Goal: Information Seeking & Learning: Learn about a topic

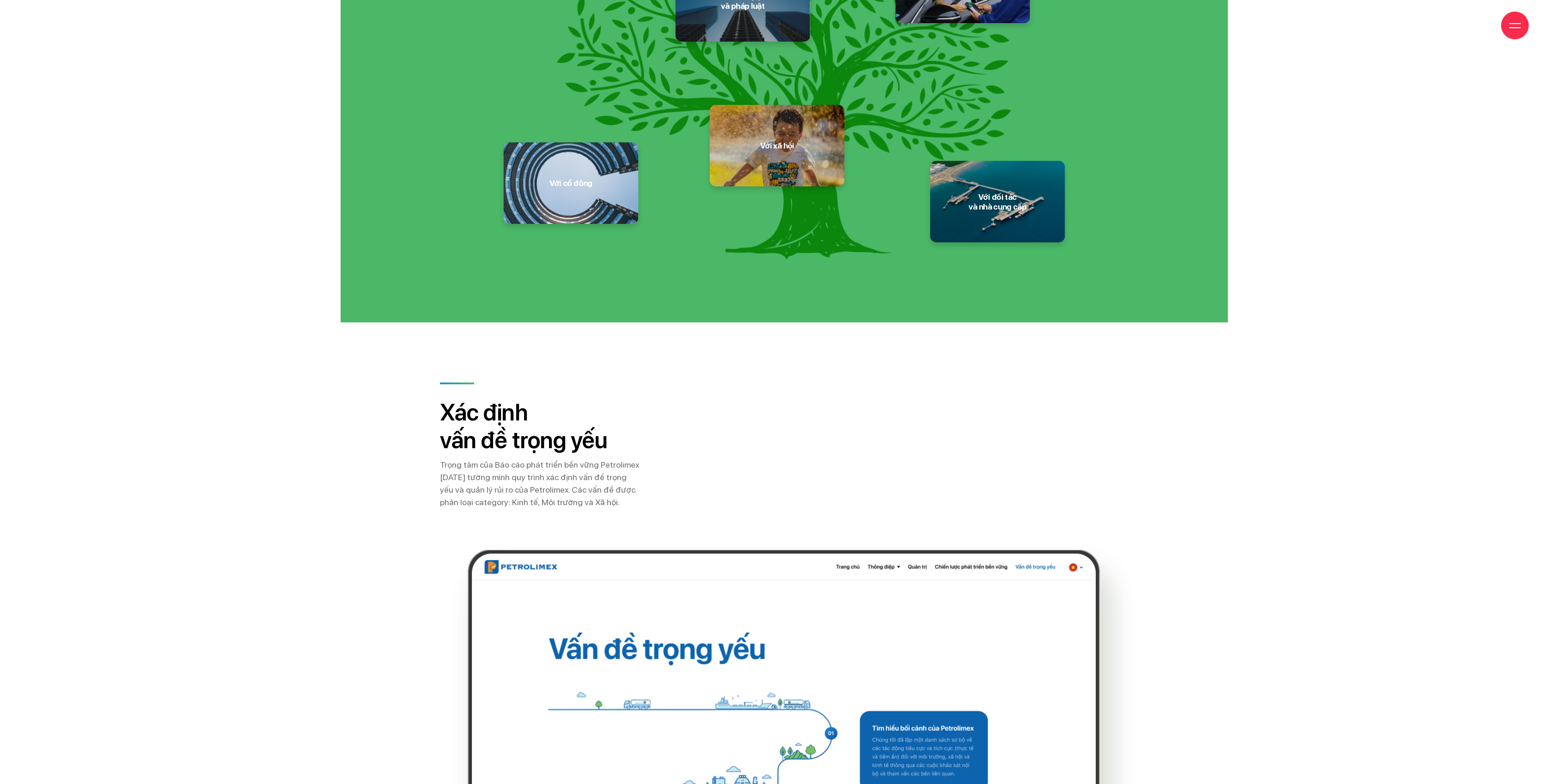
scroll to position [11100, 0]
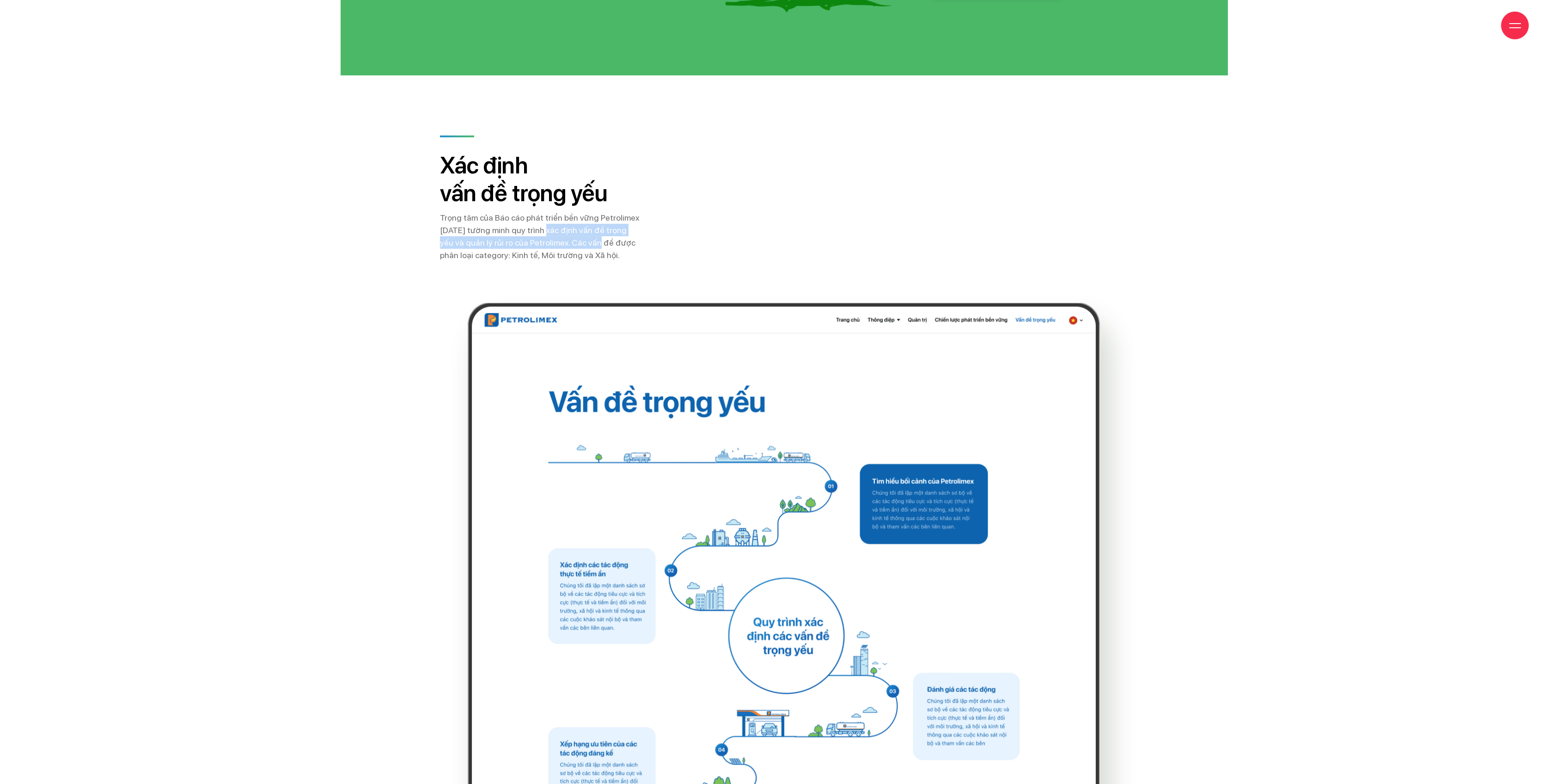
drag, startPoint x: 544, startPoint y: 212, endPoint x: 574, endPoint y: 227, distance: 33.5
click at [571, 226] on p "Trọng tâm của Báo cáo phát triển bền vững Petrolimex năm 2022 tường minh quy tr…" at bounding box center [539, 236] width 200 height 50
click at [574, 227] on p "Trọng tâm của Báo cáo phát triển bền vững Petrolimex năm 2022 tường minh quy tr…" at bounding box center [539, 236] width 200 height 50
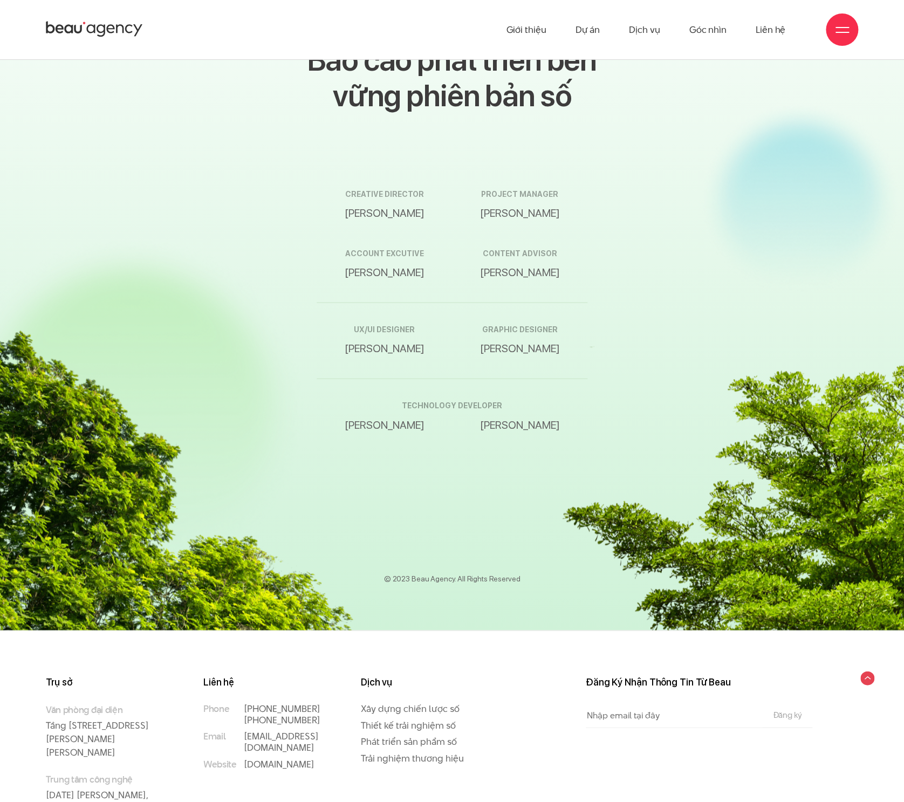
scroll to position [16845, 0]
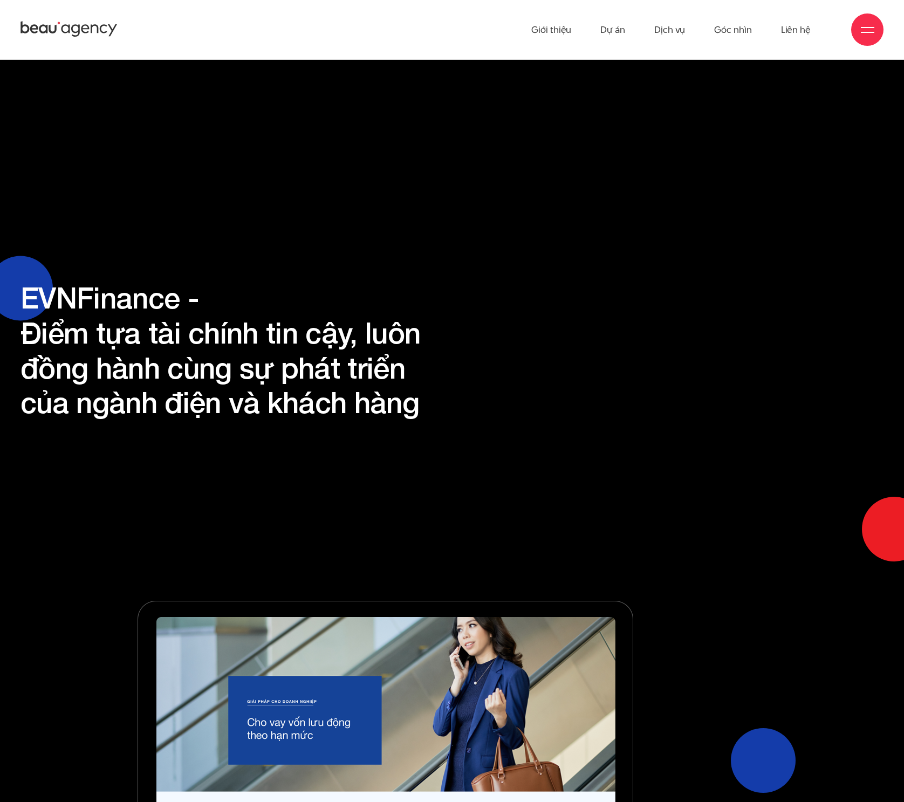
scroll to position [9601, 0]
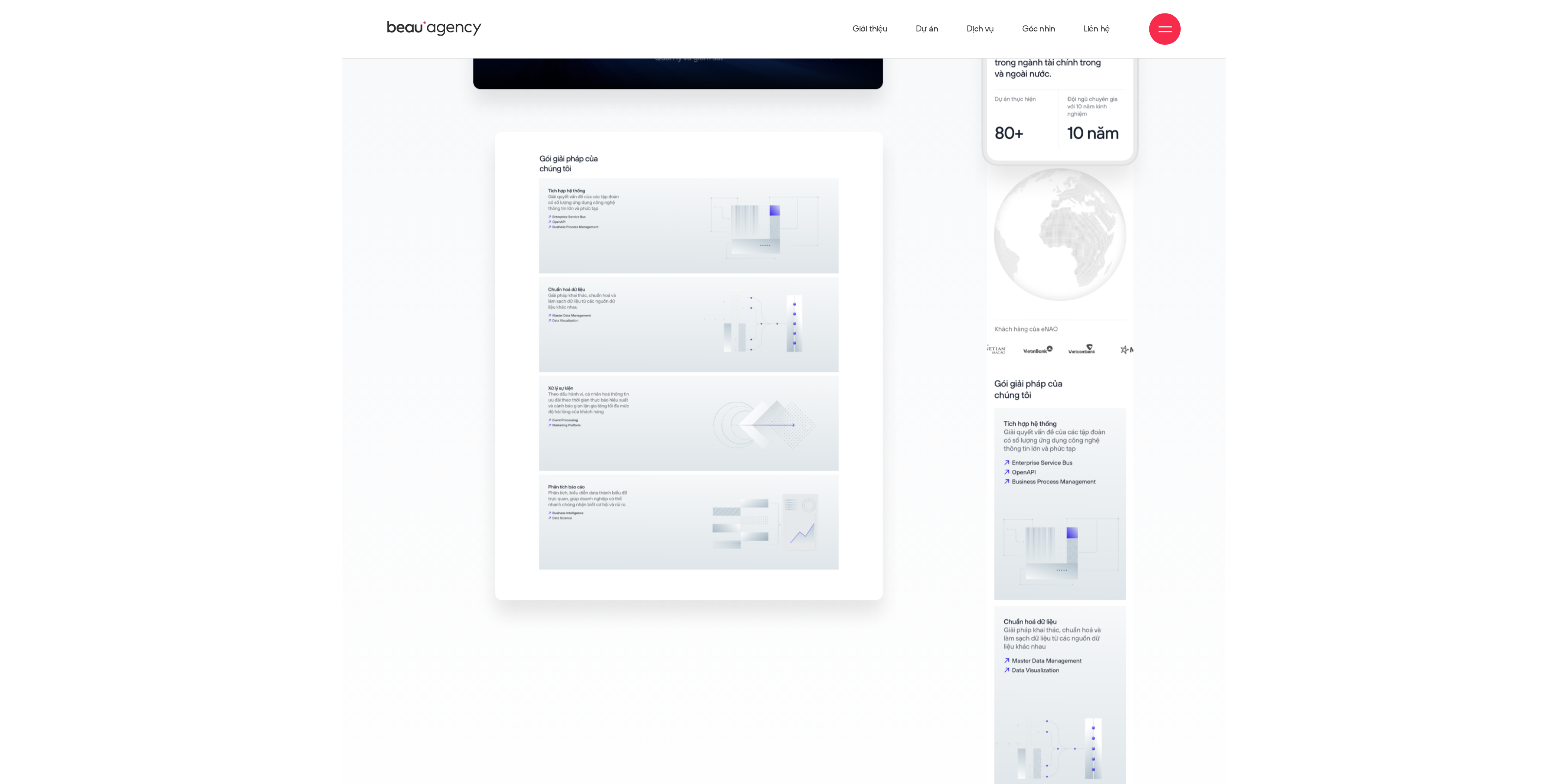
scroll to position [7232, 0]
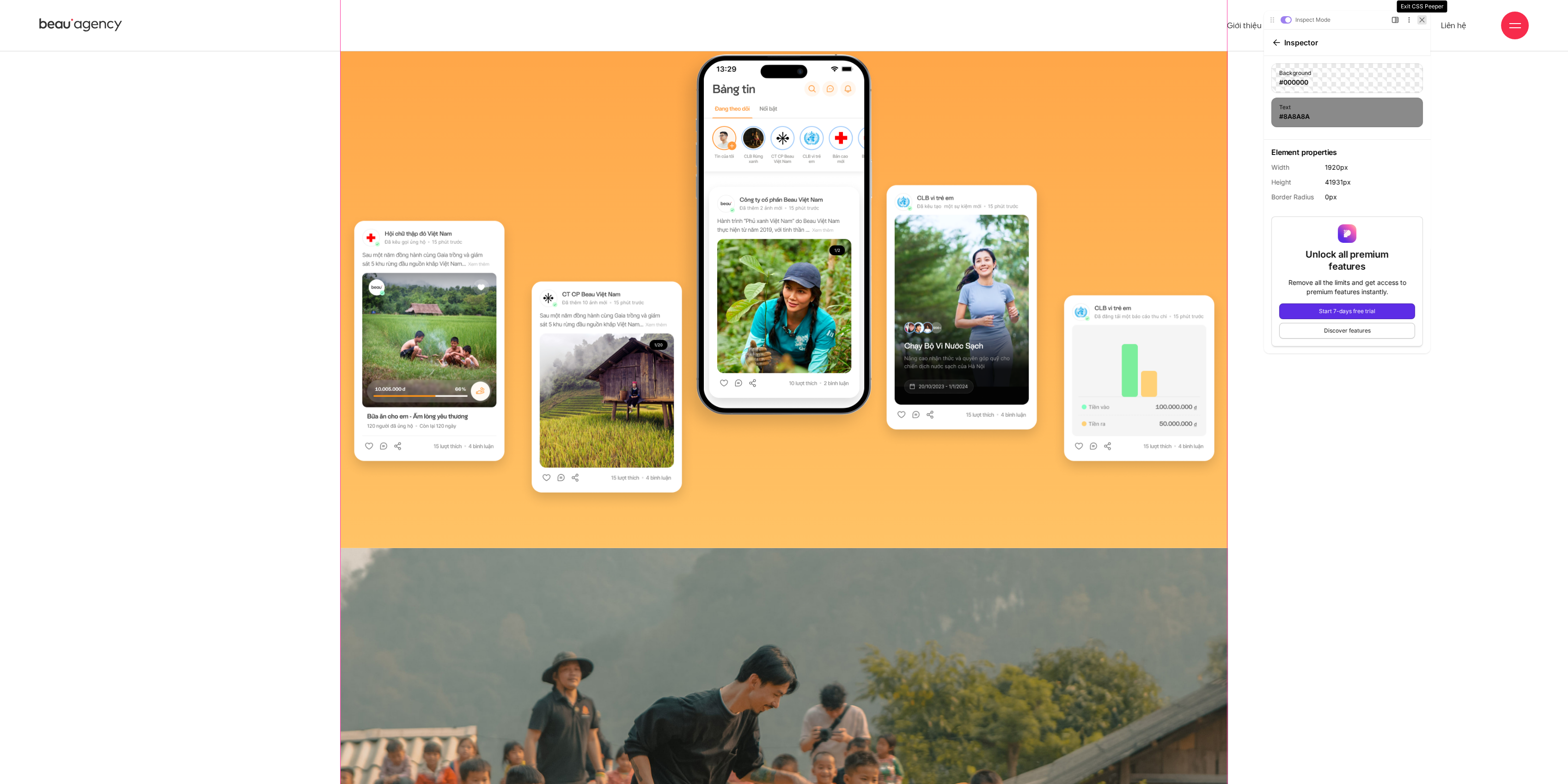
click at [774, 18] on icon at bounding box center [1422, 20] width 5 height 5
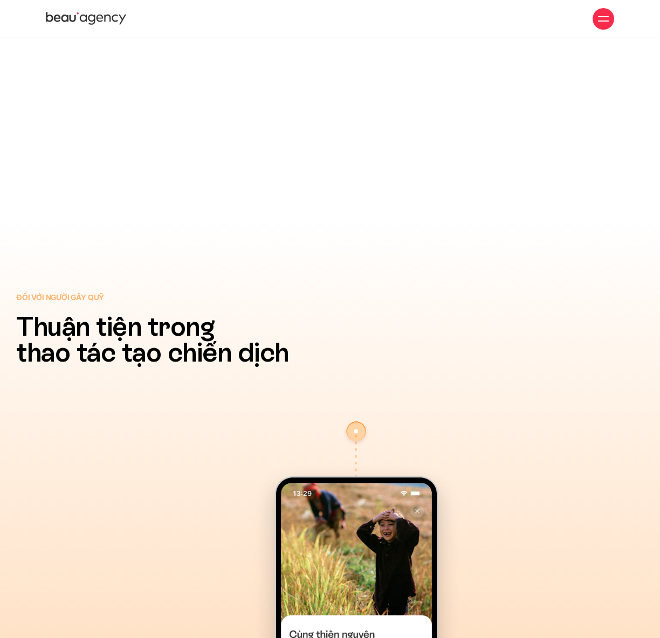
scroll to position [11283, 0]
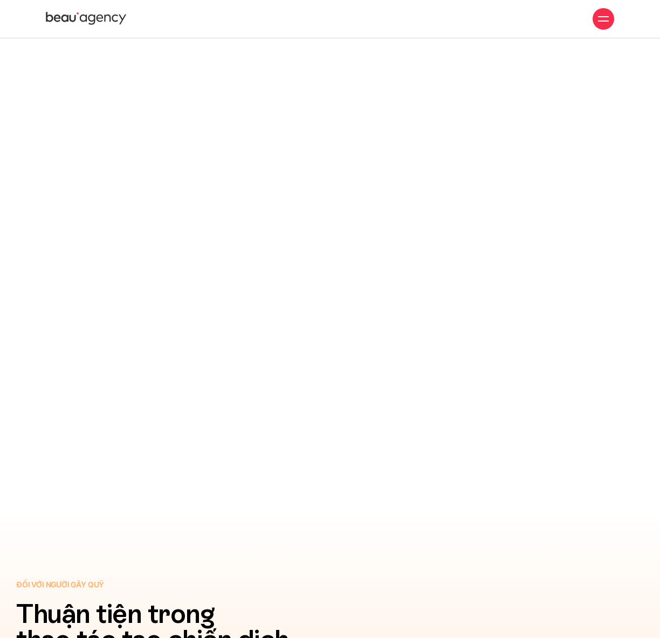
click at [229, 307] on div at bounding box center [171, 195] width 310 height 628
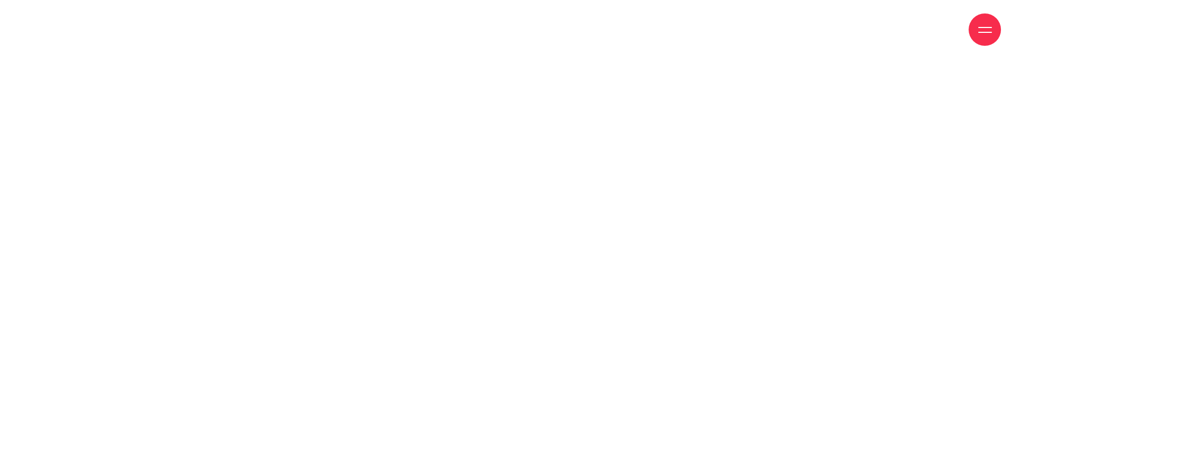
scroll to position [25183, 0]
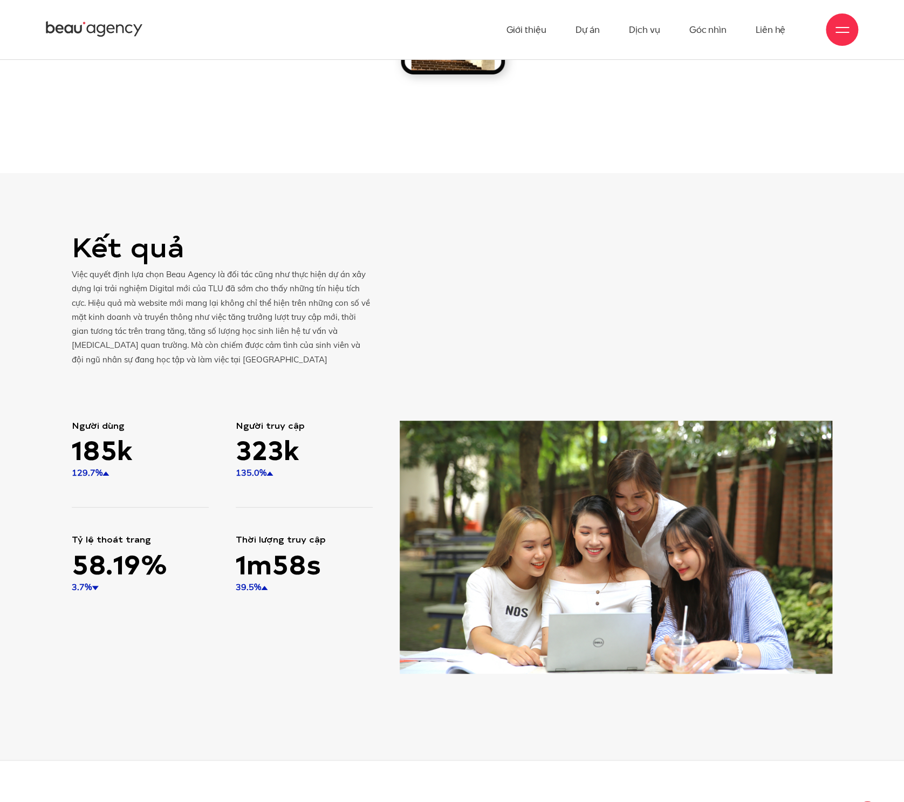
scroll to position [15792, 0]
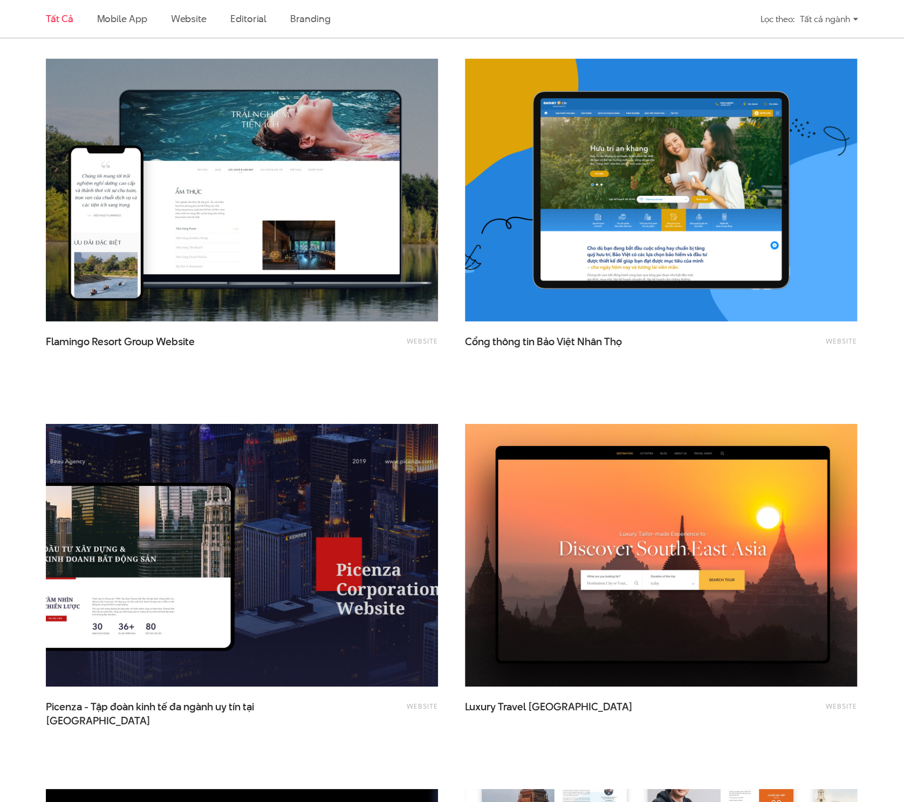
scroll to position [1559, 0]
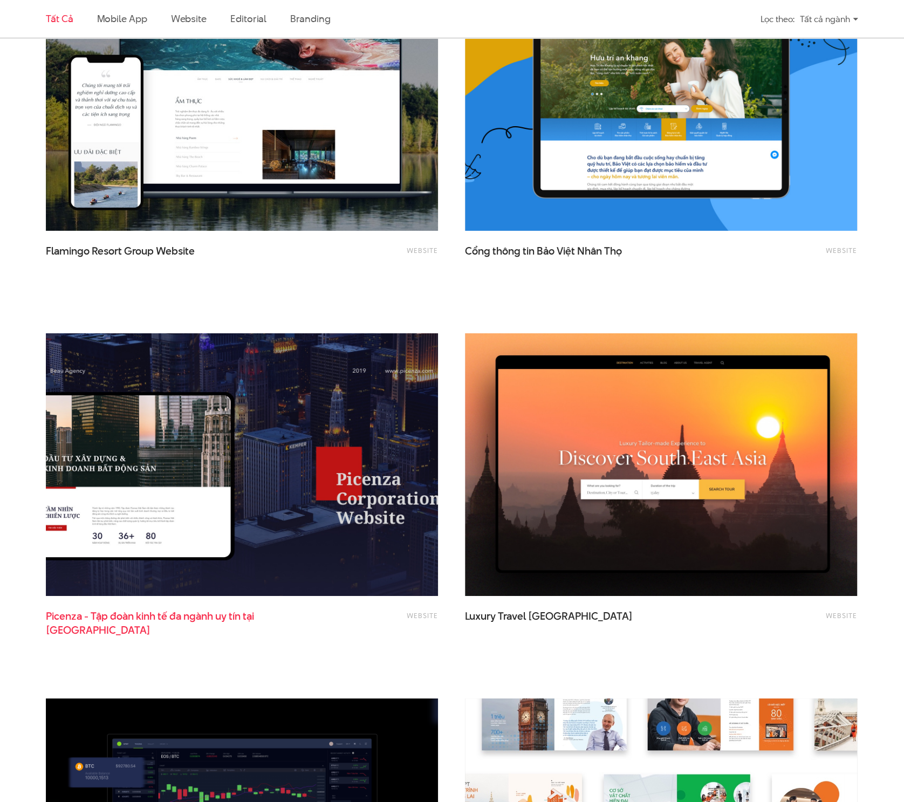
click at [176, 614] on span "Picenza - Tập đoàn kinh tế đa ngành uy tín tại Việt Nam" at bounding box center [154, 622] width 216 height 27
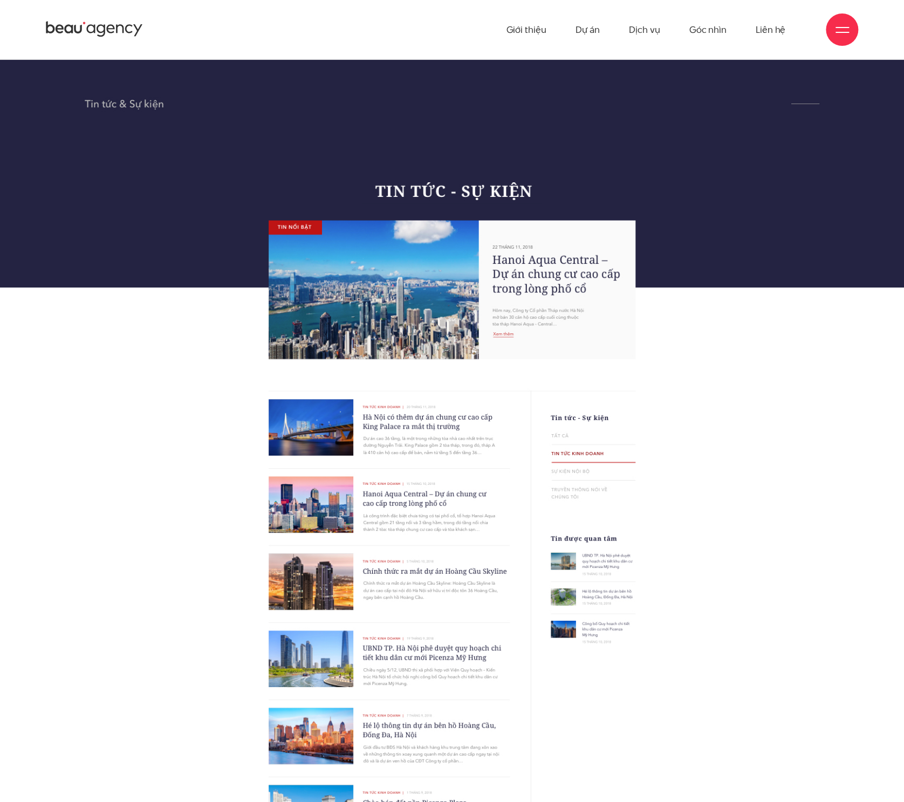
scroll to position [6815, 0]
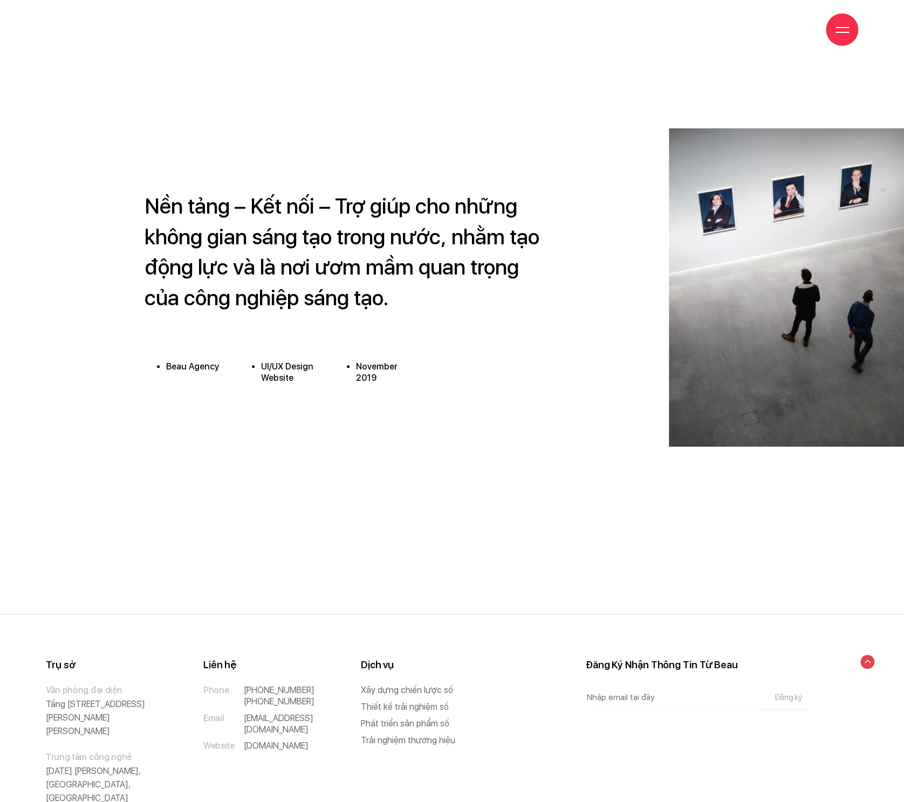
scroll to position [8016, 0]
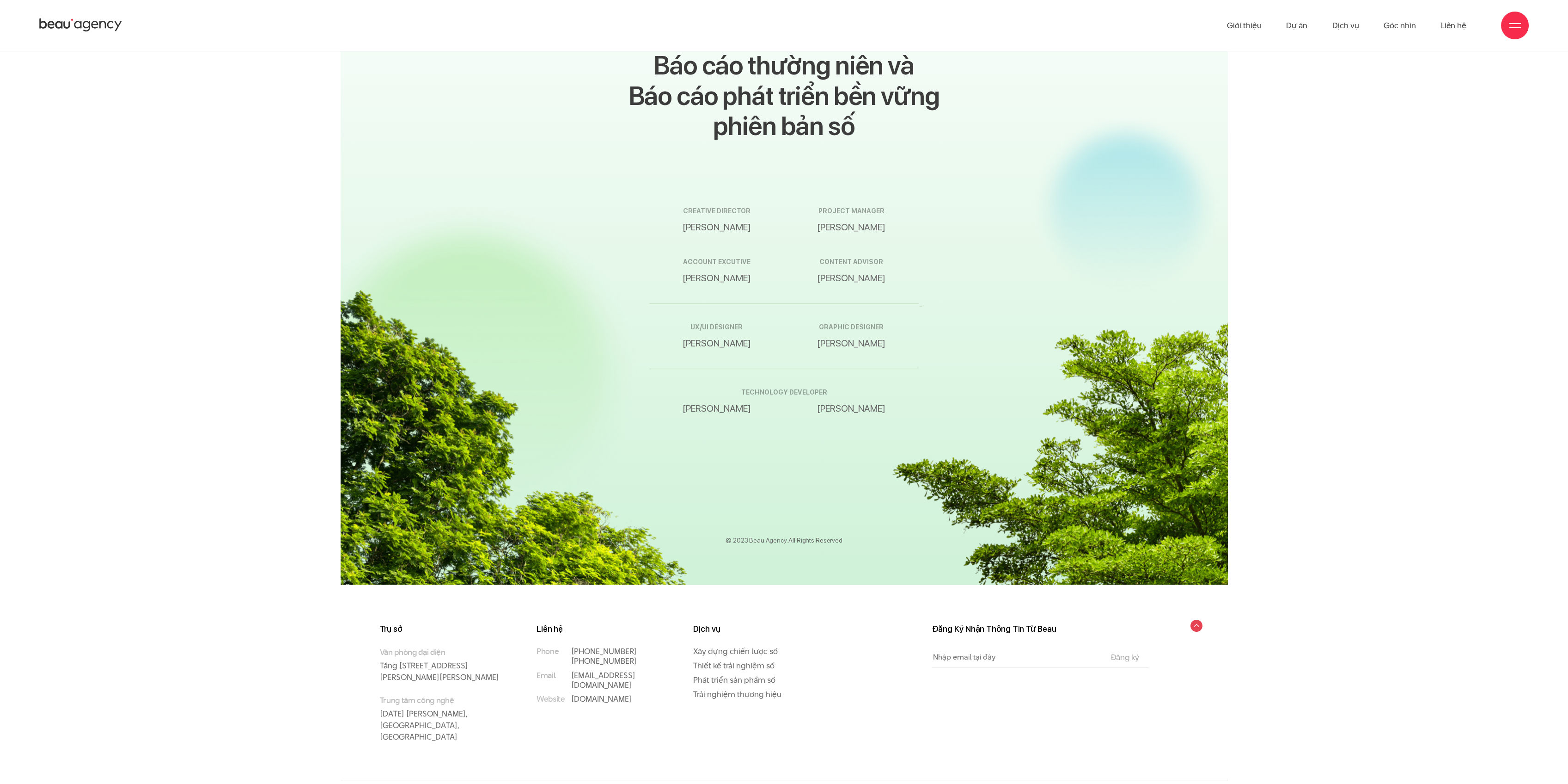
scroll to position [15371, 0]
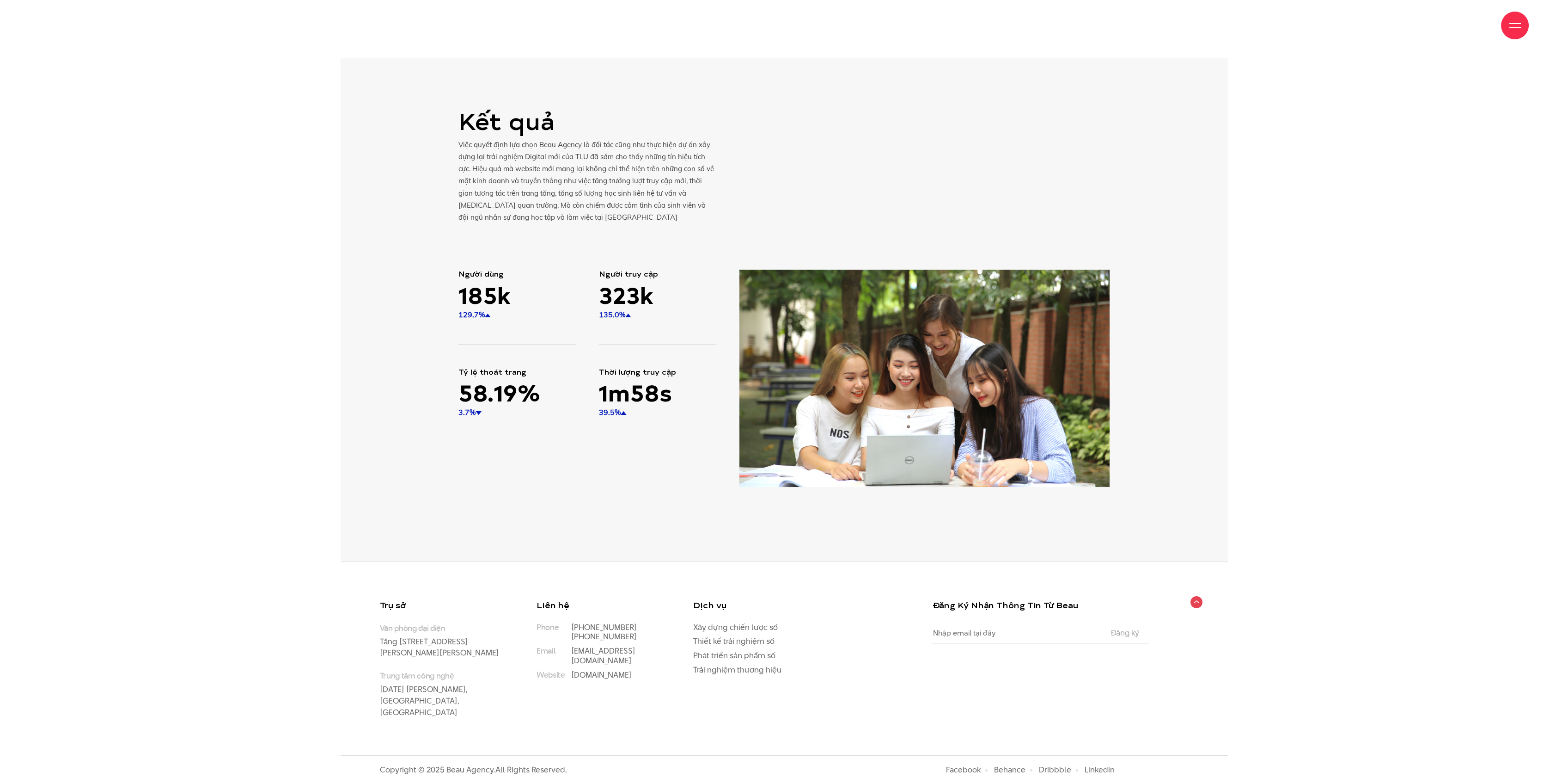
scroll to position [13819, 0]
